Goal: Transaction & Acquisition: Purchase product/service

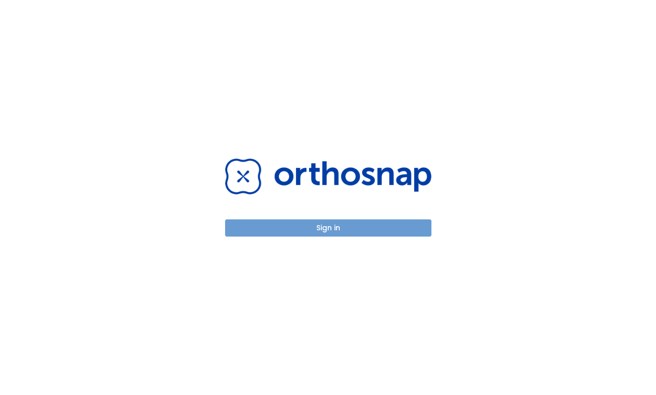
click at [332, 230] on button "Sign in" at bounding box center [328, 227] width 206 height 17
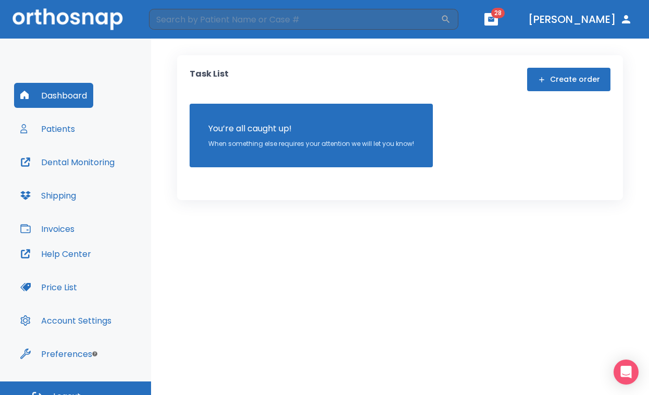
click at [54, 133] on button "Patients" at bounding box center [47, 128] width 67 height 25
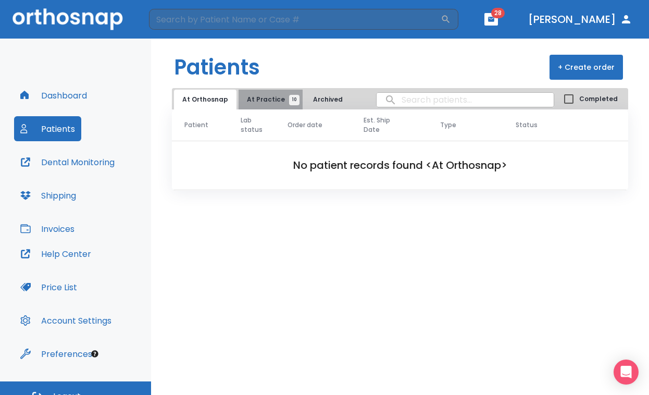
click at [280, 108] on button "At Practice 10" at bounding box center [271, 100] width 64 height 20
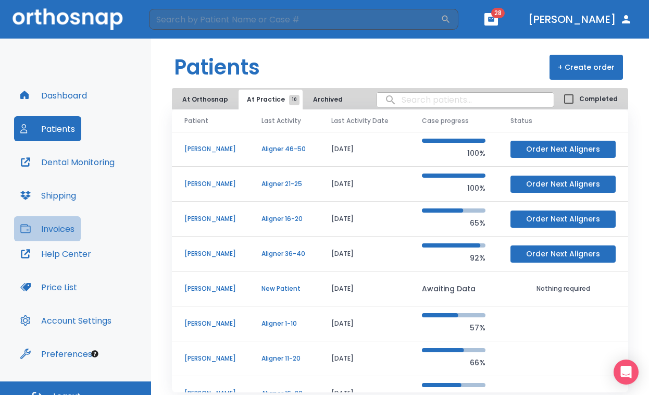
click at [66, 238] on button "Invoices" at bounding box center [47, 228] width 67 height 25
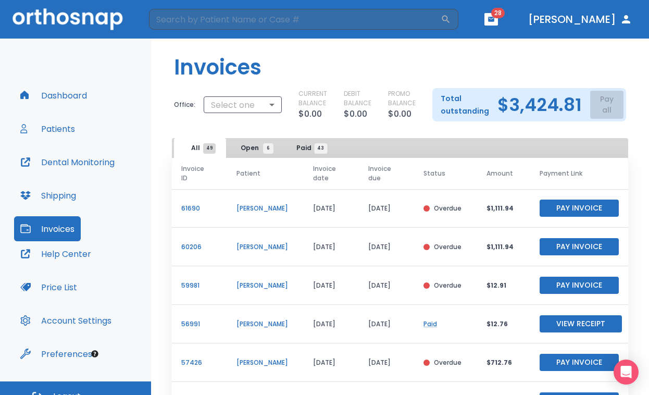
scroll to position [0, 3]
click at [563, 213] on button "Pay Invoice" at bounding box center [579, 208] width 79 height 17
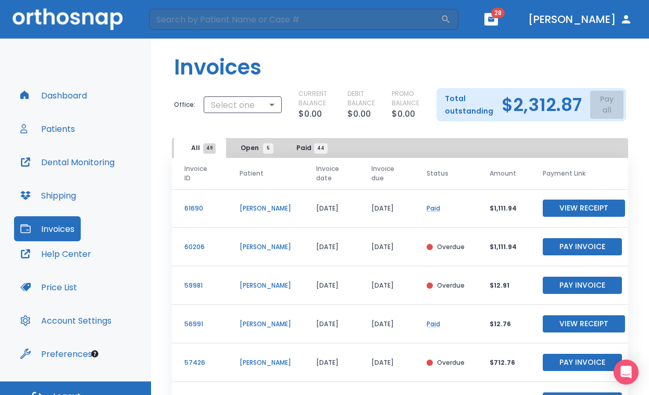
click at [548, 244] on button "Pay Invoice" at bounding box center [582, 246] width 79 height 17
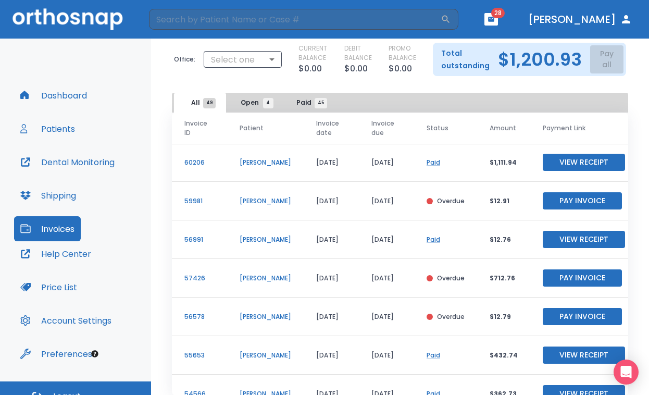
scroll to position [40, 0]
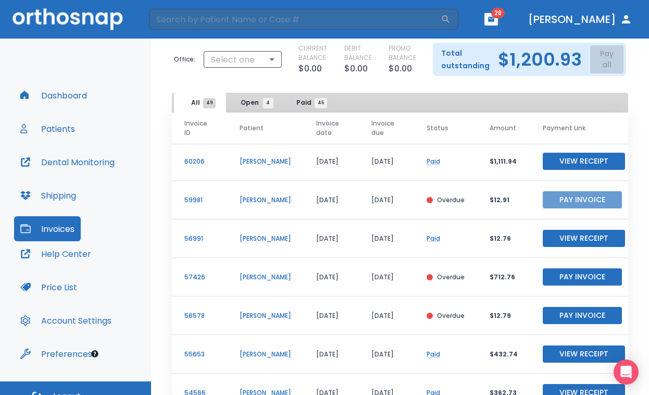
click at [572, 198] on button "Pay Invoice" at bounding box center [582, 199] width 79 height 17
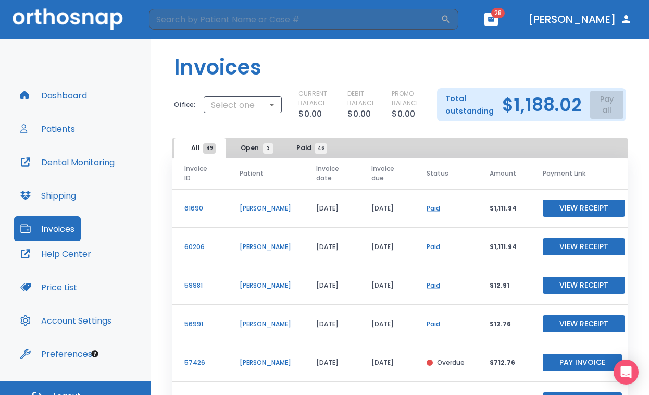
scroll to position [3, 0]
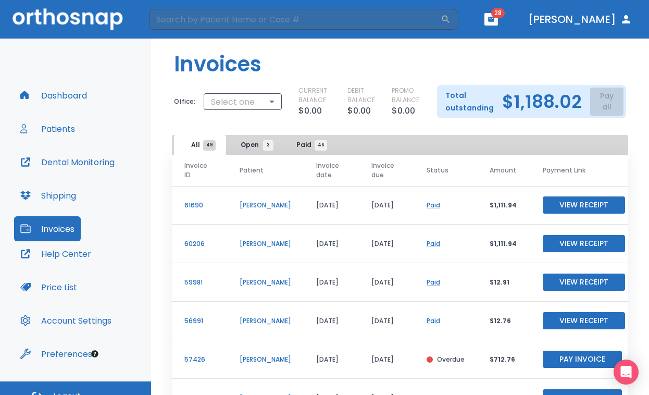
click at [242, 148] on span "Open 3" at bounding box center [255, 144] width 28 height 9
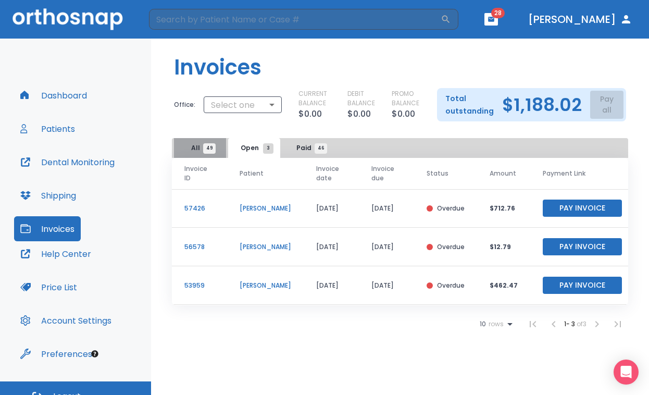
click at [199, 151] on span "All 49" at bounding box center [200, 147] width 18 height 9
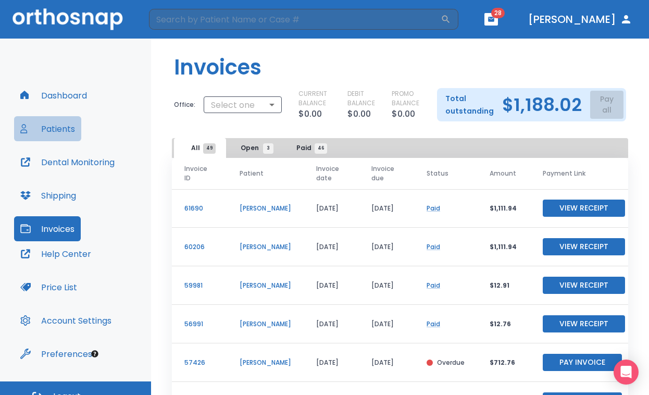
click at [52, 125] on button "Patients" at bounding box center [47, 128] width 67 height 25
